Goal: Task Accomplishment & Management: Manage account settings

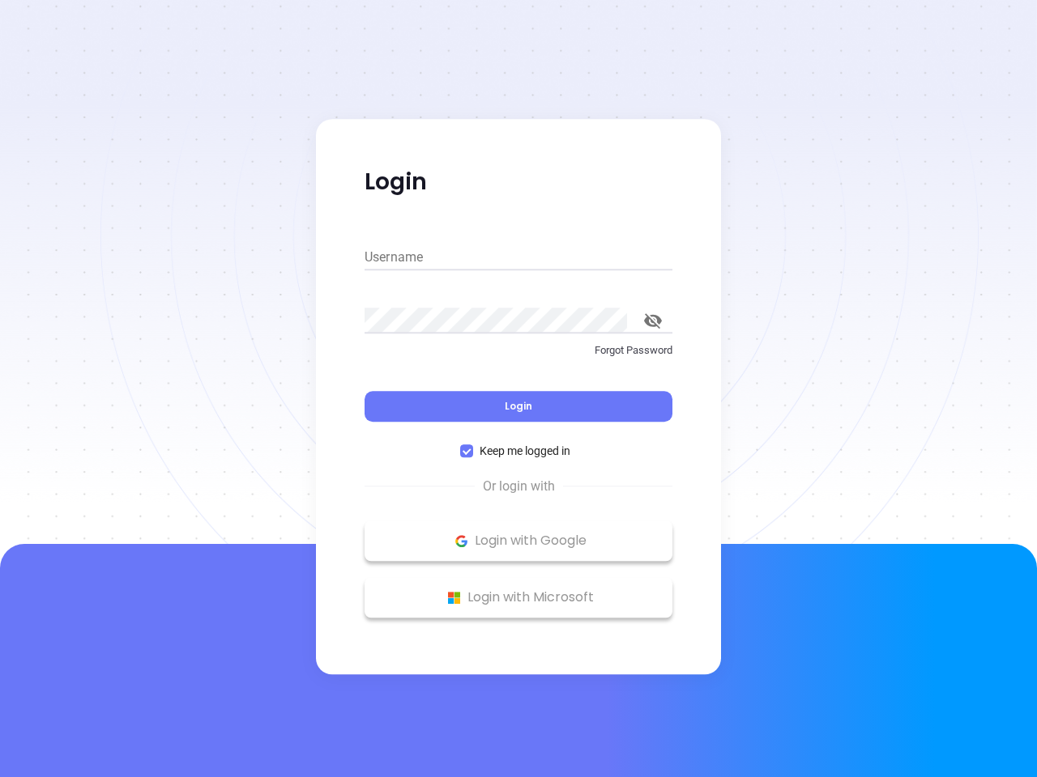
click at [518, 389] on div "Login" at bounding box center [518, 397] width 308 height 50
click at [518, 258] on input "Username" at bounding box center [518, 258] width 308 height 26
click at [653, 321] on icon "toggle password visibility" at bounding box center [653, 320] width 18 height 15
click at [518, 407] on span "Login" at bounding box center [518, 406] width 28 height 14
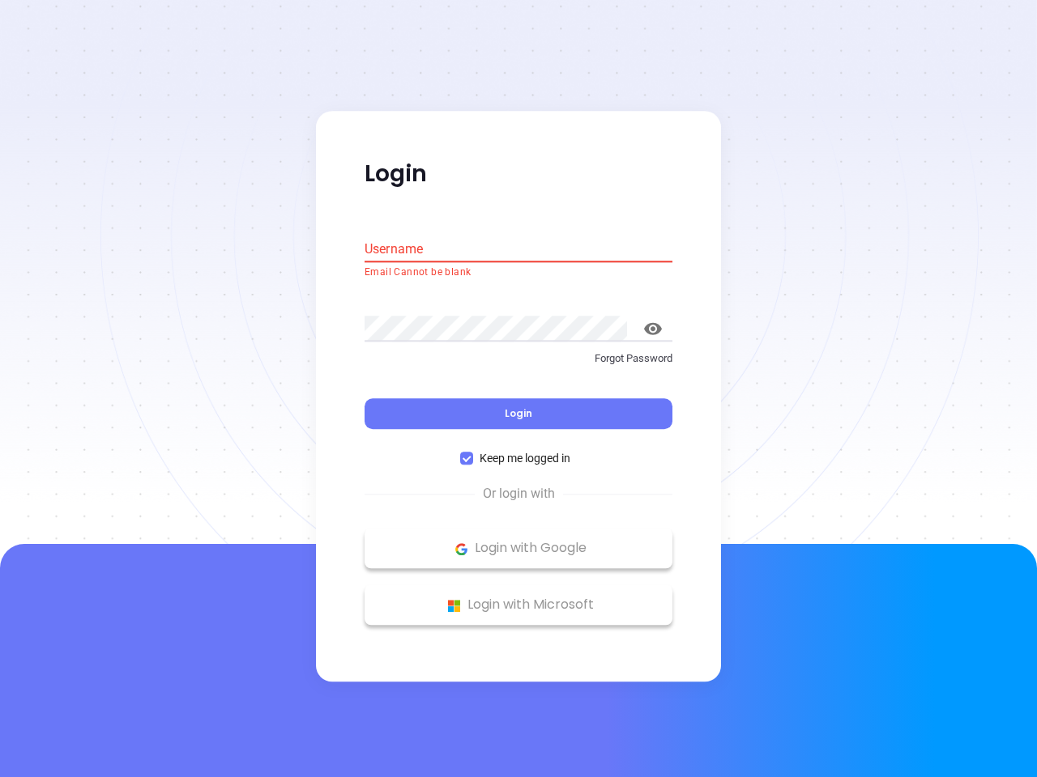
click at [518, 451] on span "Keep me logged in" at bounding box center [525, 459] width 104 height 18
click at [473, 453] on input "Keep me logged in" at bounding box center [466, 459] width 13 height 13
checkbox input "false"
click at [518, 541] on p "Login with Google" at bounding box center [518, 549] width 292 height 24
click at [518, 598] on p "Login with Microsoft" at bounding box center [518, 606] width 292 height 24
